Goal: Task Accomplishment & Management: Complete application form

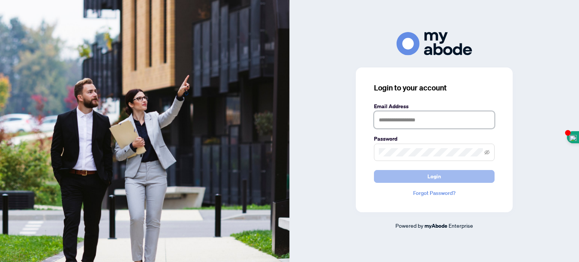
type input "**********"
click at [432, 177] on span "Login" at bounding box center [435, 177] width 14 height 12
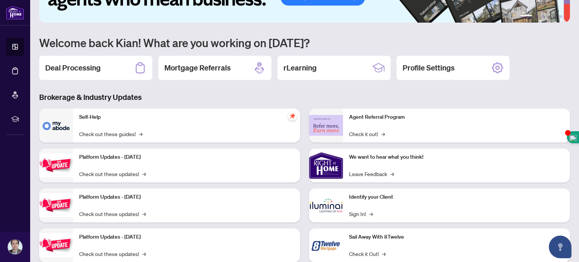
scroll to position [25, 0]
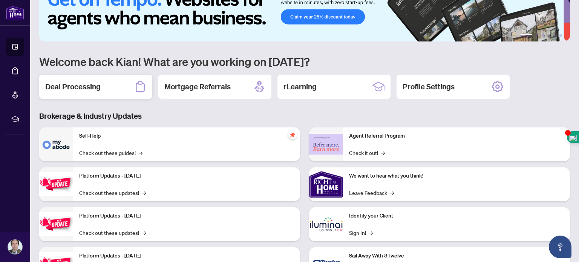
click at [103, 85] on div "Deal Processing" at bounding box center [95, 87] width 113 height 24
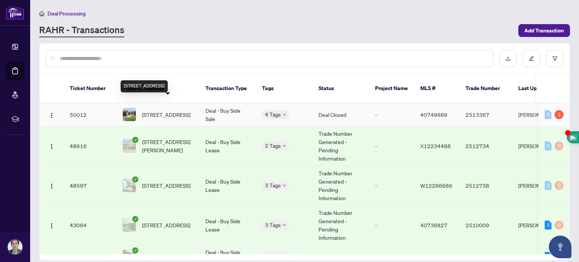
click at [156, 111] on span "[STREET_ADDRESS]" at bounding box center [166, 115] width 48 height 8
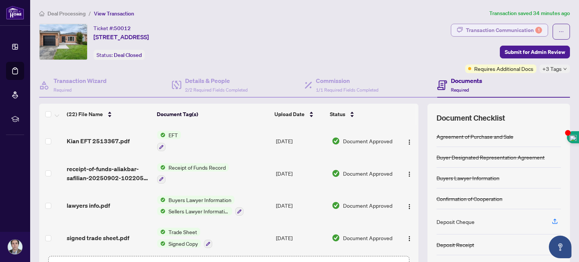
click at [503, 29] on div "Transaction Communication 1" at bounding box center [504, 30] width 76 height 12
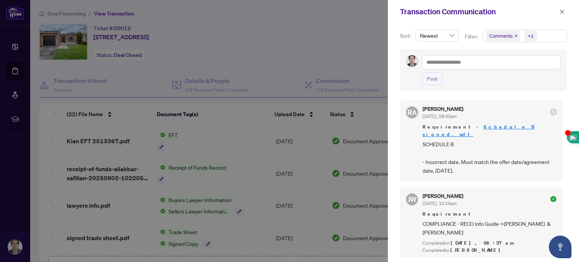
click at [468, 125] on link "Schedule B signed.pdf" at bounding box center [479, 131] width 112 height 14
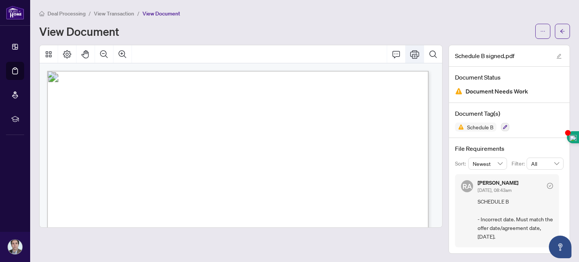
click at [414, 55] on icon "Print" at bounding box center [414, 54] width 9 height 8
click at [562, 31] on icon "arrow-left" at bounding box center [562, 31] width 5 height 5
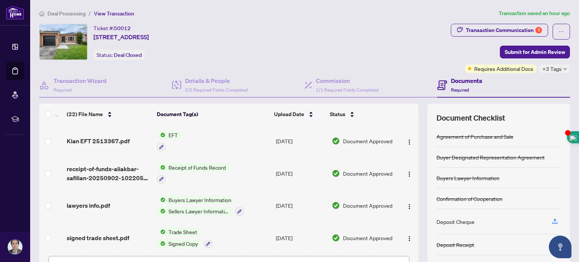
click at [235, 207] on button "button" at bounding box center [239, 211] width 8 height 8
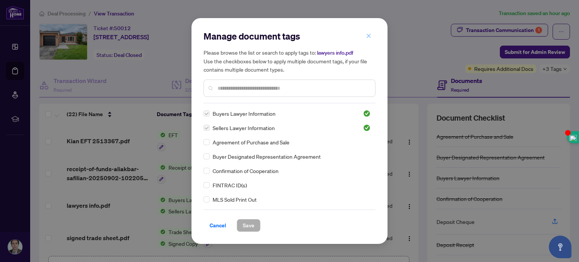
click at [369, 34] on icon "close" at bounding box center [368, 35] width 5 height 5
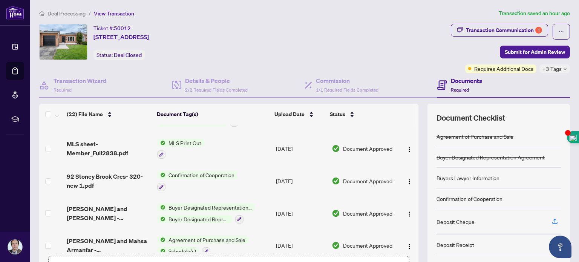
scroll to position [53, 0]
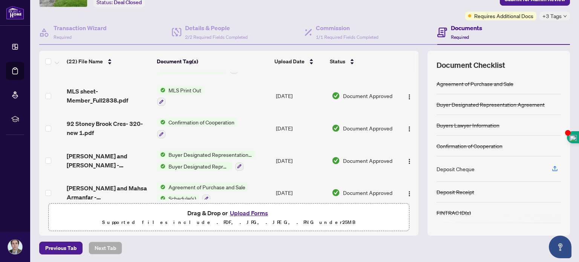
click at [256, 211] on button "Upload Forms" at bounding box center [249, 213] width 43 height 10
click at [245, 213] on button "Upload Forms" at bounding box center [249, 213] width 43 height 10
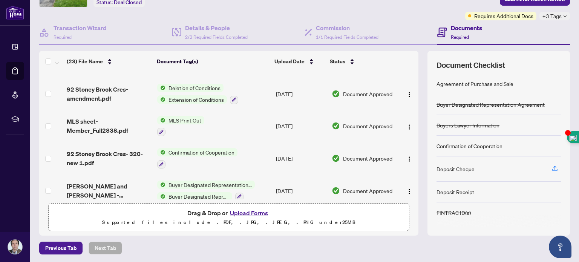
drag, startPoint x: 413, startPoint y: 173, endPoint x: 410, endPoint y: 185, distance: 12.7
click at [410, 185] on div "(23) File Name Document Tag(s) Upload Date Status [PERSON_NAME] and Mahsa Arman…" at bounding box center [304, 143] width 531 height 185
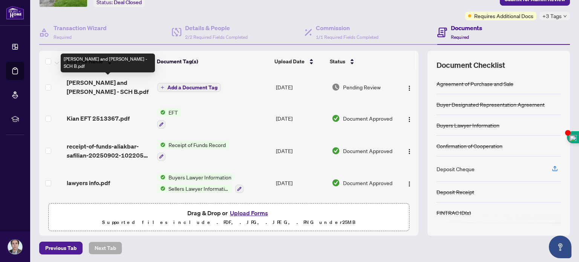
click at [101, 83] on span "[PERSON_NAME] and [PERSON_NAME] - SCH B.pdf" at bounding box center [109, 87] width 84 height 18
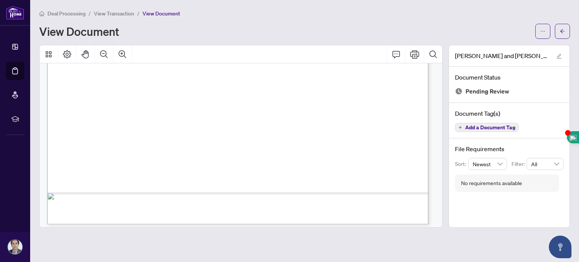
scroll to position [344, 0]
click at [565, 34] on button "button" at bounding box center [562, 31] width 15 height 15
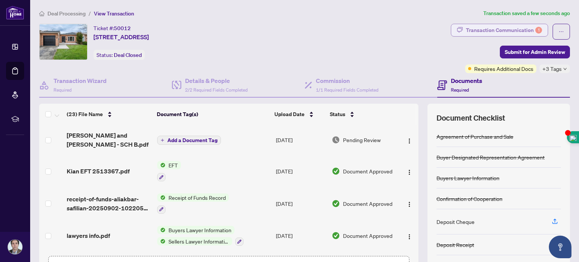
click at [513, 31] on div "Transaction Communication 1" at bounding box center [504, 30] width 76 height 12
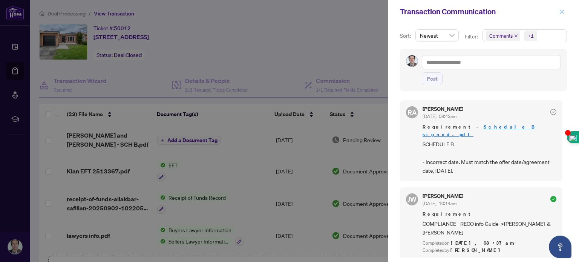
click at [563, 10] on icon "close" at bounding box center [562, 11] width 5 height 5
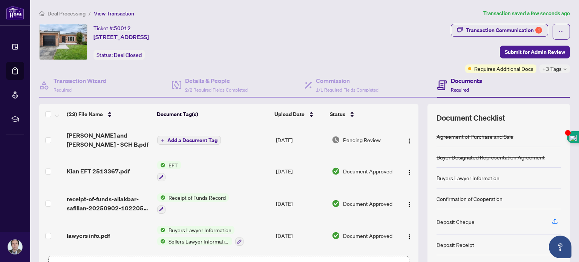
click at [183, 138] on span "Add a Document Tag" at bounding box center [192, 140] width 50 height 5
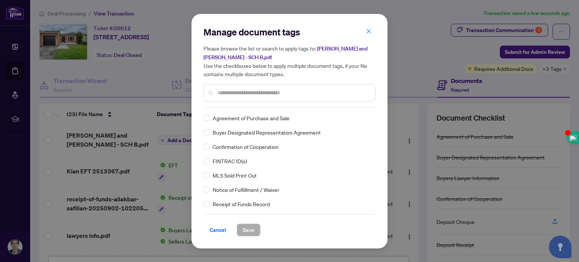
click at [231, 111] on div "Manage document tags Please browse the list or search to apply tags to: [PERSON…" at bounding box center [290, 131] width 172 height 210
click at [225, 93] on input "text" at bounding box center [294, 93] width 152 height 8
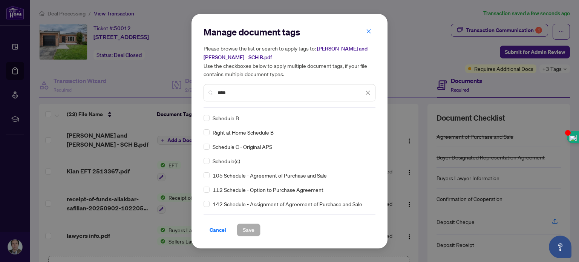
type input "****"
click at [229, 117] on span "Schedule B" at bounding box center [226, 118] width 26 height 8
click at [246, 234] on span "Save" at bounding box center [249, 230] width 12 height 12
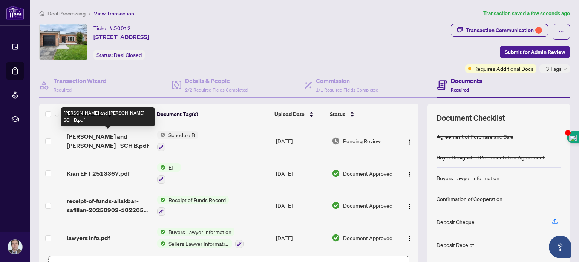
click at [117, 137] on span "[PERSON_NAME] and [PERSON_NAME] - SCH B.pdf" at bounding box center [109, 141] width 84 height 18
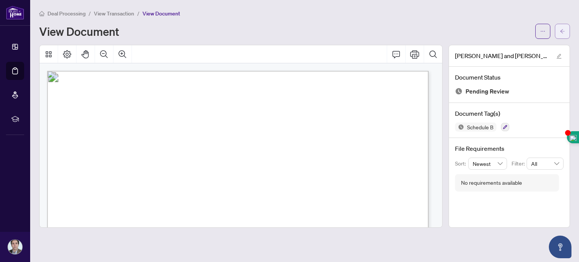
click at [562, 32] on icon "arrow-left" at bounding box center [563, 31] width 5 height 4
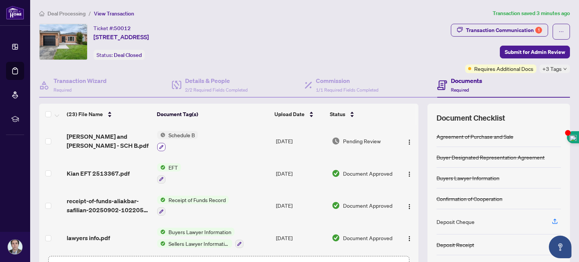
click at [160, 145] on icon "button" at bounding box center [162, 147] width 4 height 4
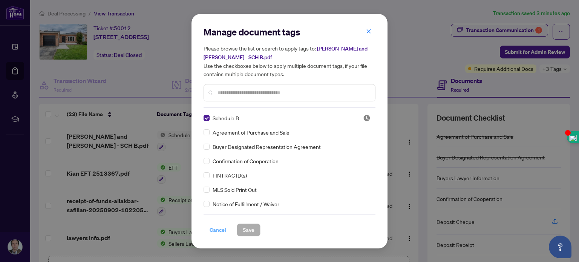
click at [222, 230] on span "Cancel" at bounding box center [218, 230] width 17 height 12
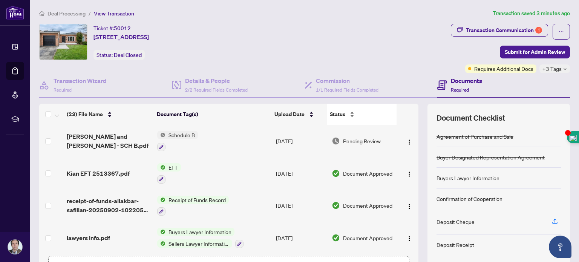
click at [347, 111] on div "Status" at bounding box center [362, 114] width 64 height 8
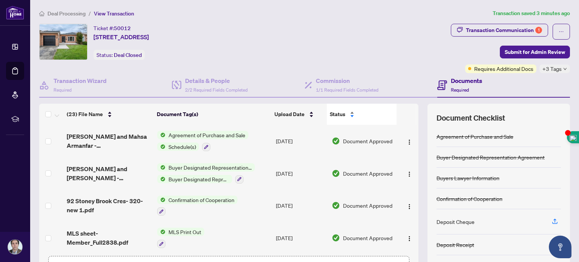
click at [347, 110] on div "Status" at bounding box center [362, 114] width 64 height 8
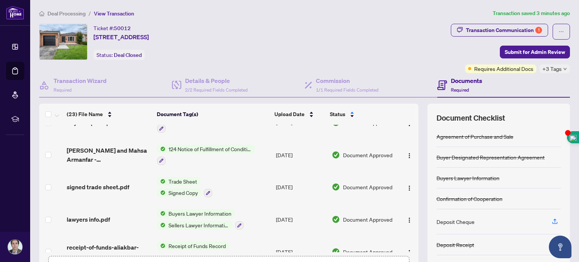
scroll to position [605, 0]
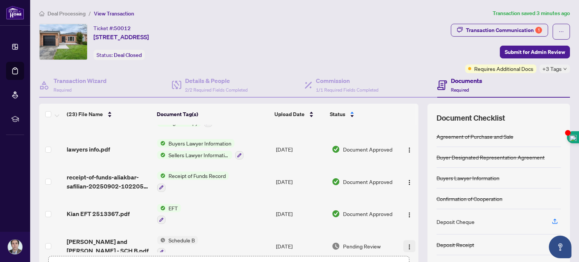
click at [407, 244] on img "button" at bounding box center [410, 247] width 6 height 6
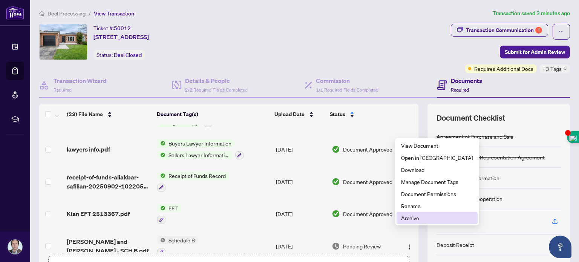
click at [405, 218] on span "Archive" at bounding box center [437, 218] width 72 height 8
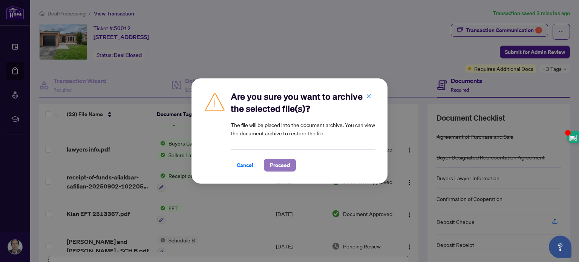
click at [282, 164] on span "Proceed" at bounding box center [280, 165] width 20 height 12
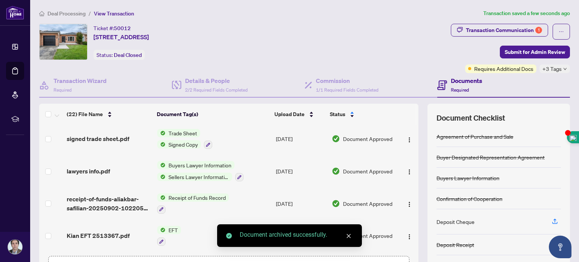
scroll to position [574, 0]
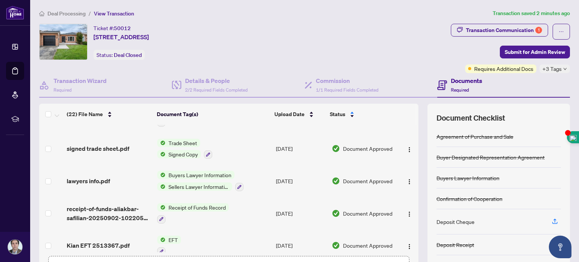
drag, startPoint x: 572, startPoint y: 45, endPoint x: 579, endPoint y: 40, distance: 8.0
click at [579, 40] on main "Deal Processing / View Transaction Transaction saved 2 minutes ago Ticket #: 50…" at bounding box center [304, 131] width 549 height 262
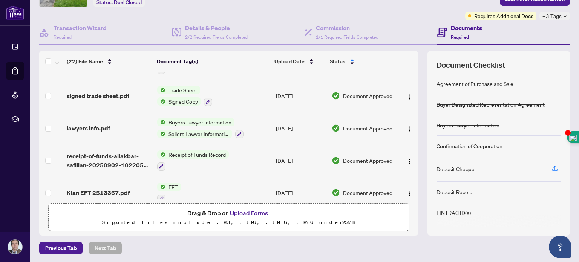
click at [246, 212] on button "Upload Forms" at bounding box center [249, 213] width 43 height 10
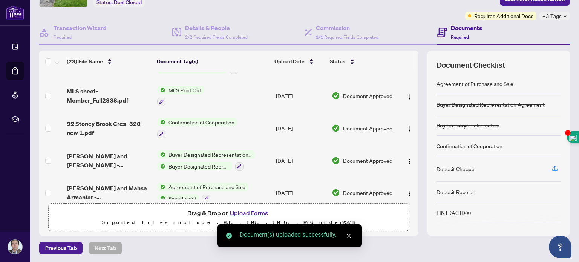
scroll to position [0, 0]
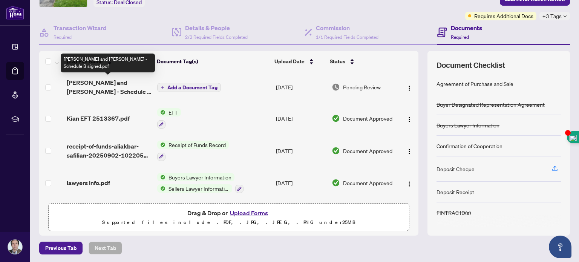
click at [77, 82] on span "[PERSON_NAME] and [PERSON_NAME] - Schedule B signed.pdf" at bounding box center [109, 87] width 84 height 18
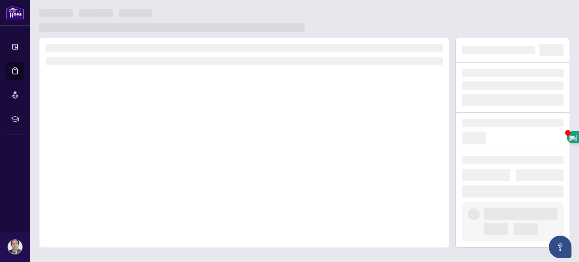
click at [77, 82] on div at bounding box center [244, 143] width 410 height 210
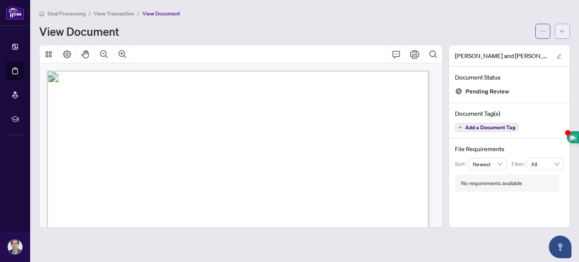
click at [564, 32] on icon "arrow-left" at bounding box center [562, 31] width 5 height 5
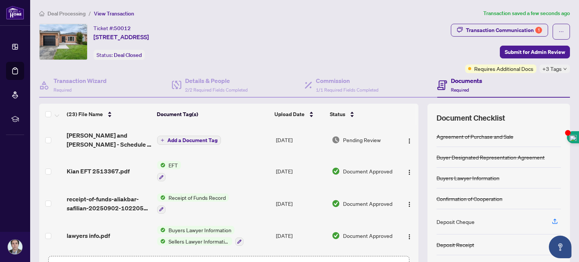
click at [191, 139] on span "Add a Document Tag" at bounding box center [192, 140] width 50 height 5
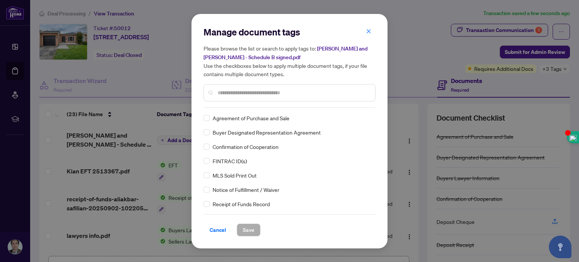
click at [230, 104] on div "Manage document tags Please browse the list or search to apply tags to: [PERSON…" at bounding box center [290, 67] width 172 height 82
click at [222, 90] on input "text" at bounding box center [294, 93] width 152 height 8
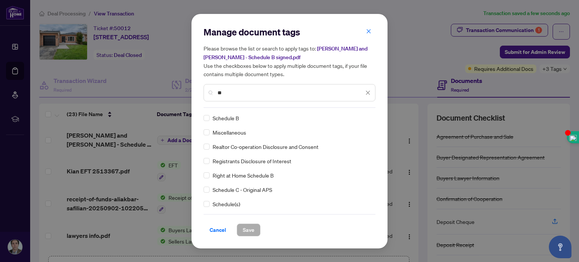
type input "**"
click at [235, 224] on div "Cancel Save" at bounding box center [290, 230] width 172 height 13
click at [247, 227] on span "Save" at bounding box center [249, 230] width 12 height 12
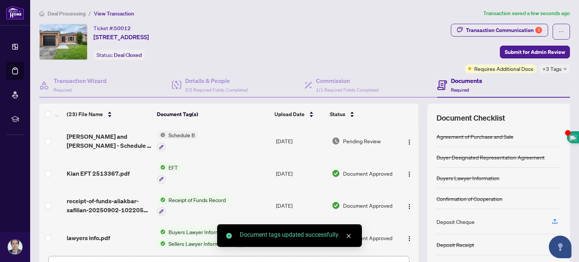
click at [45, 138] on td at bounding box center [51, 141] width 25 height 32
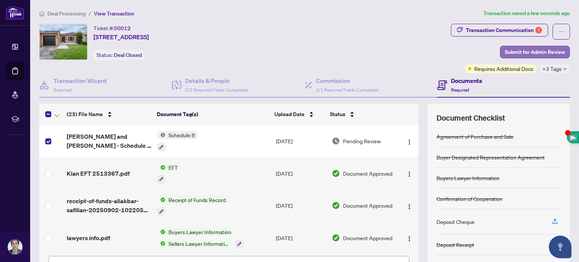
click at [514, 49] on span "Submit for Admin Review" at bounding box center [535, 52] width 60 height 12
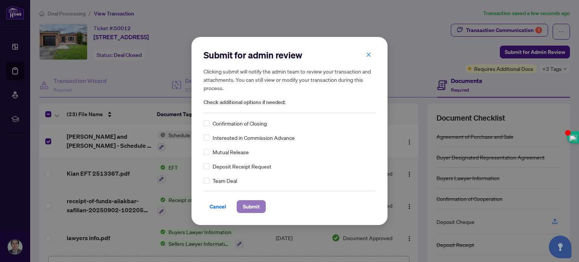
click at [259, 210] on span "Submit" at bounding box center [251, 207] width 17 height 12
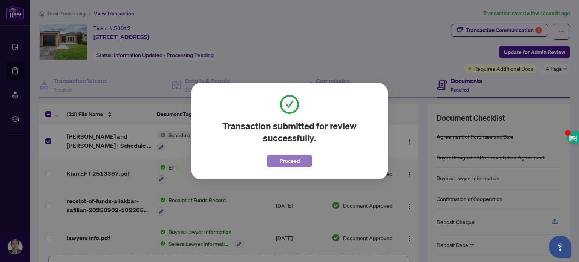
click at [291, 160] on span "Proceed" at bounding box center [290, 161] width 20 height 12
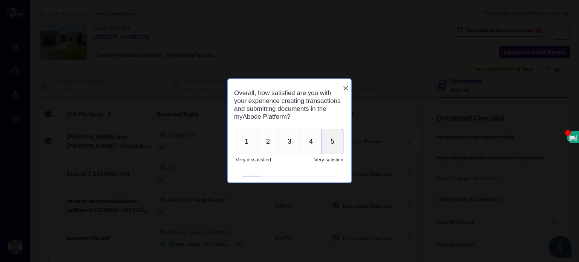
click at [330, 145] on button "5" at bounding box center [333, 141] width 22 height 25
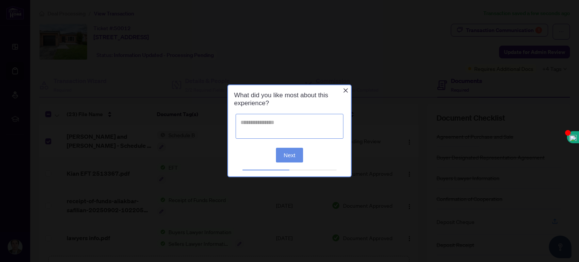
click at [273, 129] on textarea at bounding box center [290, 126] width 108 height 25
click at [267, 124] on textarea "**********" at bounding box center [290, 127] width 108 height 24
click at [292, 124] on textarea "**********" at bounding box center [290, 127] width 108 height 24
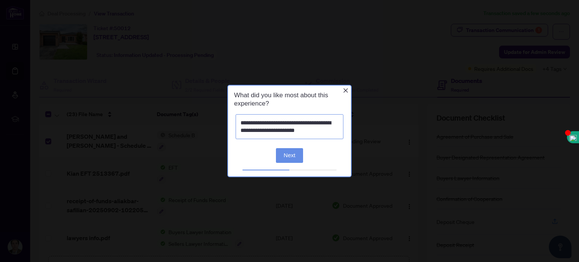
type textarea "**********"
click at [290, 157] on button "Next" at bounding box center [290, 155] width 28 height 15
